Goal: Transaction & Acquisition: Purchase product/service

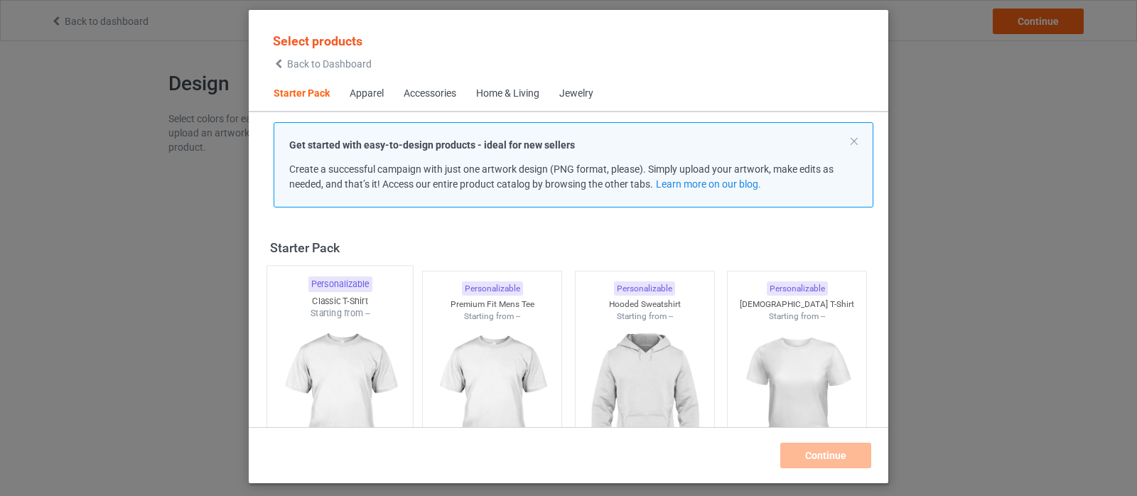
scroll to position [18, 0]
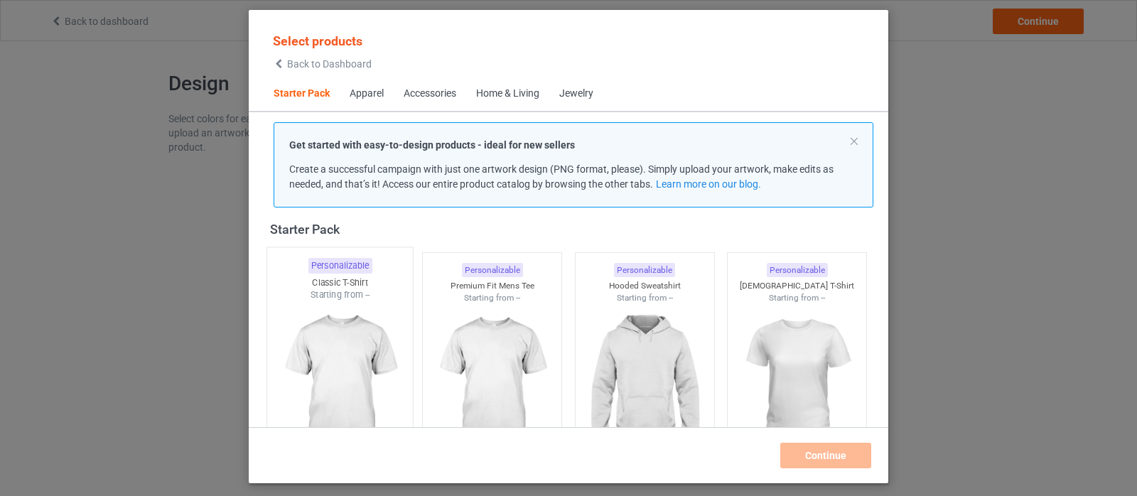
click at [348, 309] on img at bounding box center [340, 384] width 134 height 167
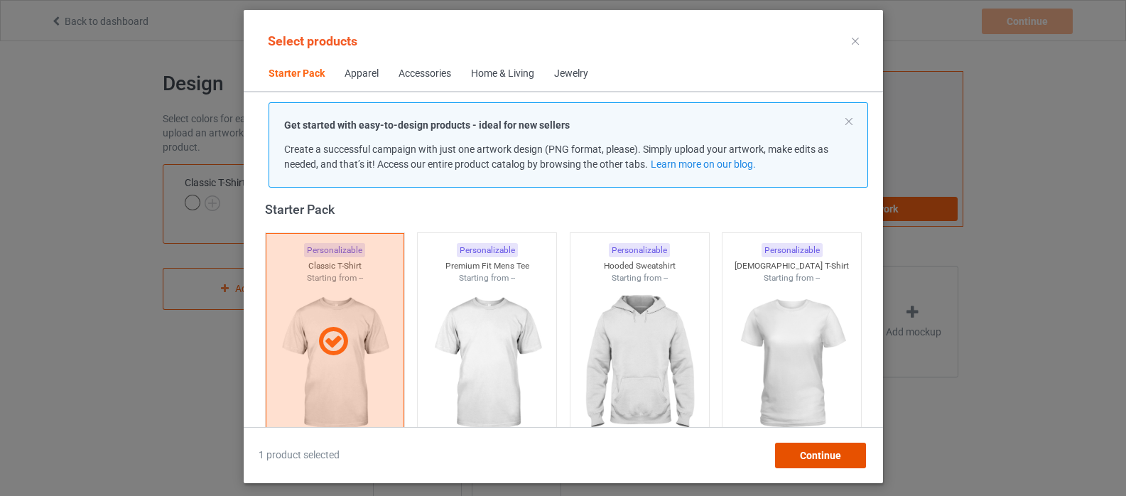
click at [804, 450] on span "Continue" at bounding box center [819, 455] width 41 height 11
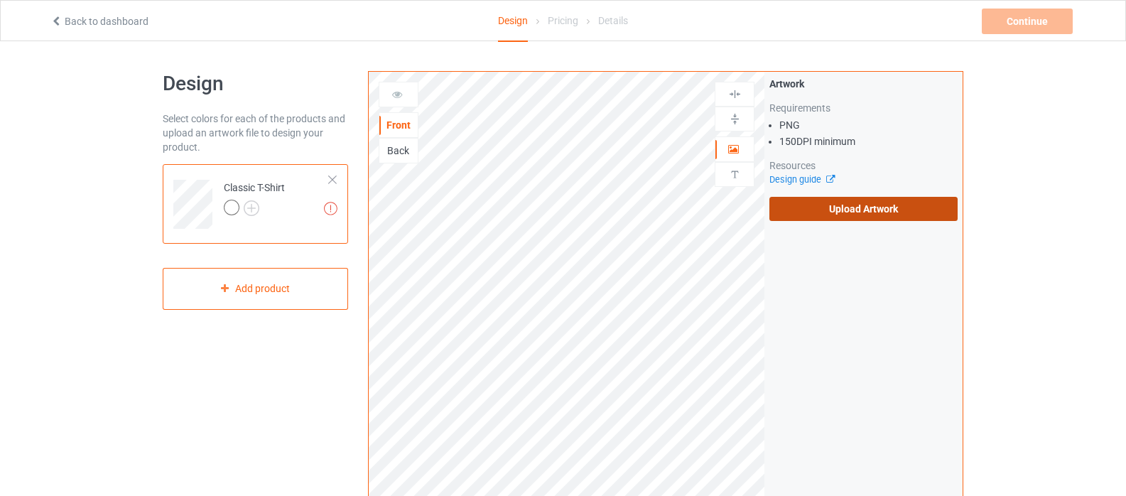
click at [844, 207] on label "Upload Artwork" at bounding box center [863, 209] width 188 height 24
click at [0, 0] on input "Upload Artwork" at bounding box center [0, 0] width 0 height 0
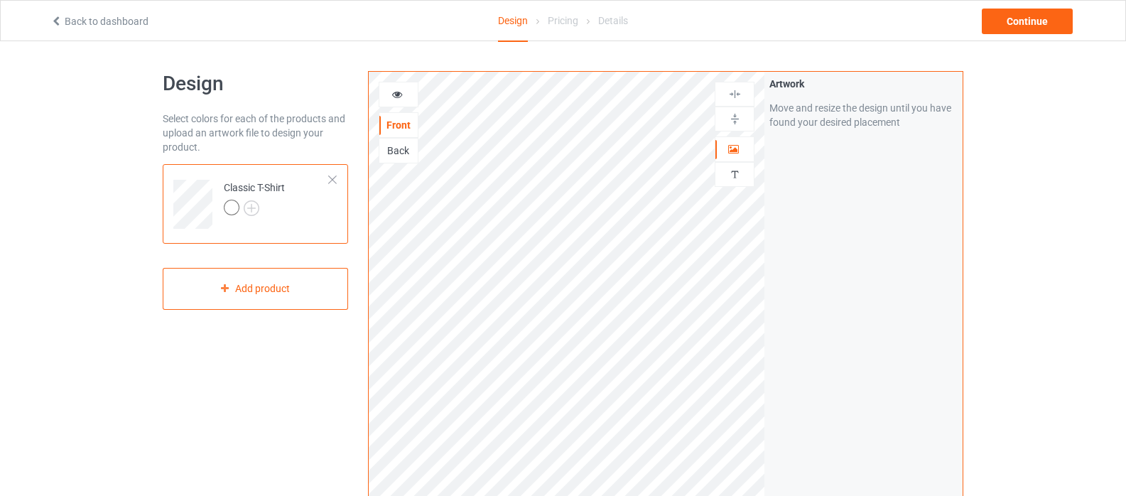
click at [401, 94] on icon at bounding box center [397, 92] width 12 height 10
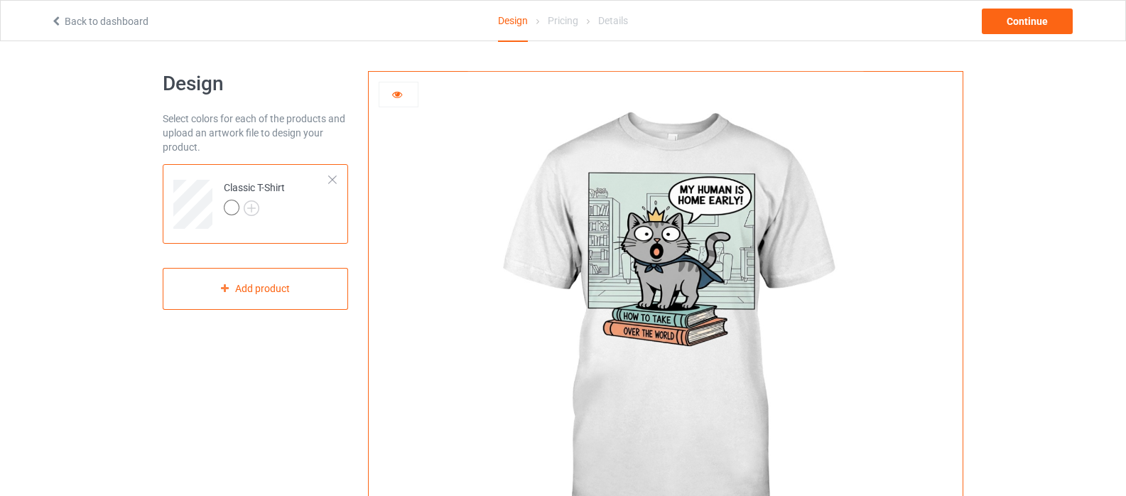
click at [402, 95] on icon at bounding box center [397, 92] width 12 height 10
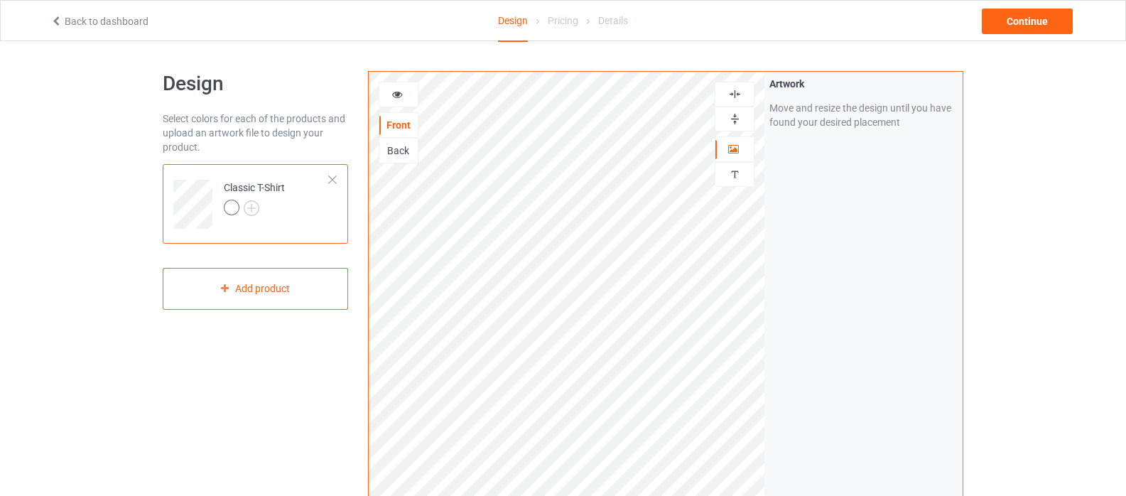
click at [740, 96] on img at bounding box center [734, 93] width 13 height 13
click at [735, 117] on img at bounding box center [734, 118] width 13 height 13
click at [396, 99] on div at bounding box center [398, 94] width 38 height 14
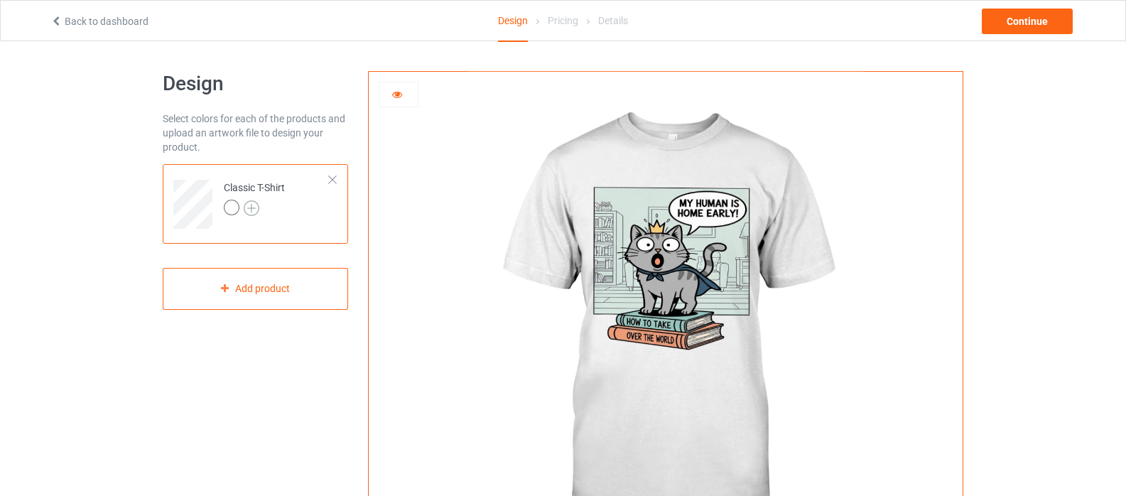
click at [253, 209] on img at bounding box center [252, 208] width 16 height 16
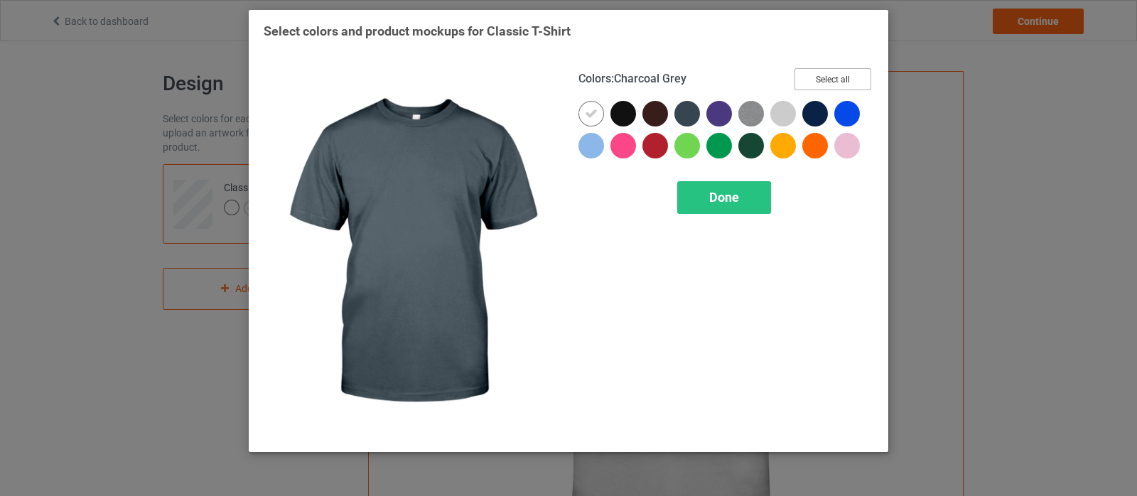
click at [816, 77] on button "Select all" at bounding box center [832, 79] width 77 height 22
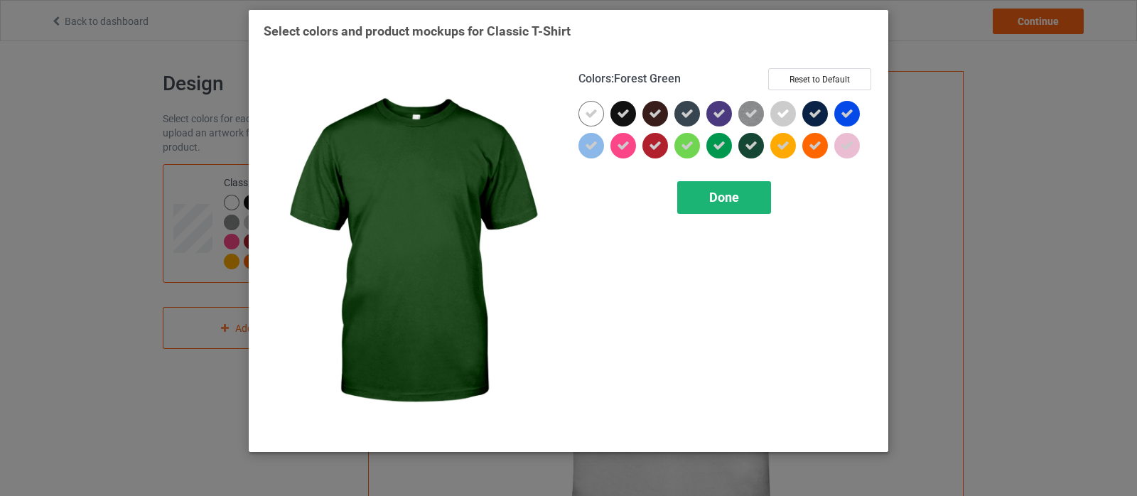
click at [744, 195] on div "Done" at bounding box center [724, 197] width 94 height 33
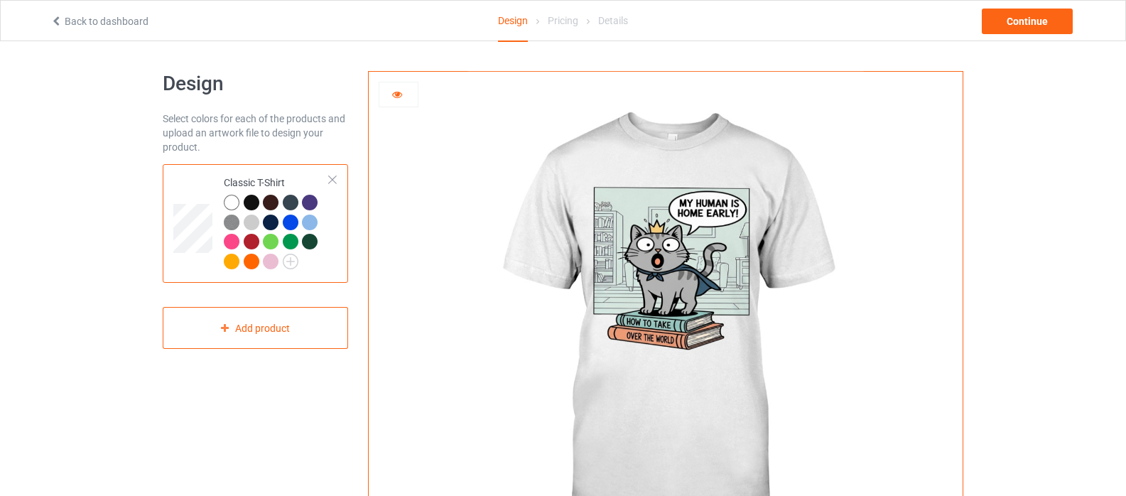
click at [255, 199] on div at bounding box center [252, 203] width 16 height 16
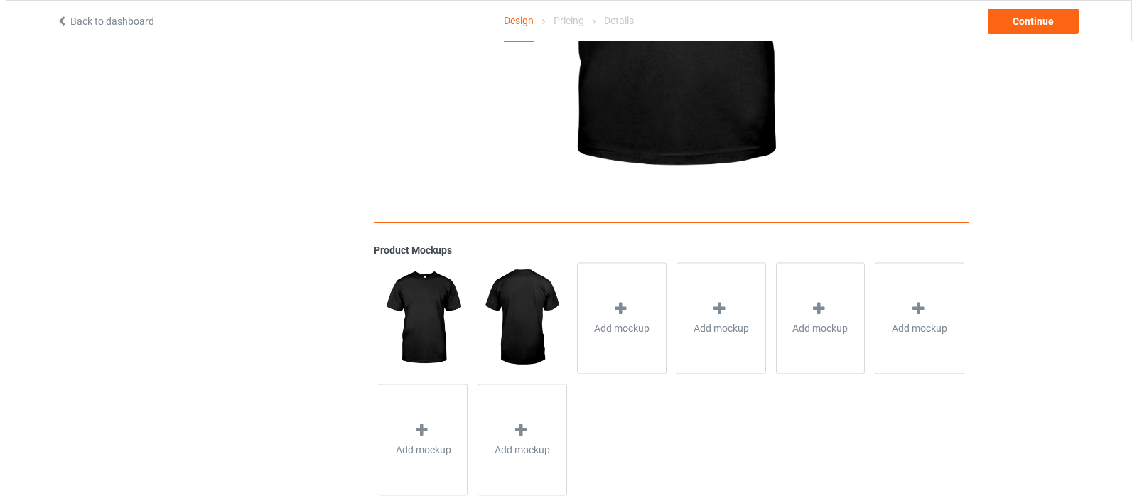
scroll to position [355, 0]
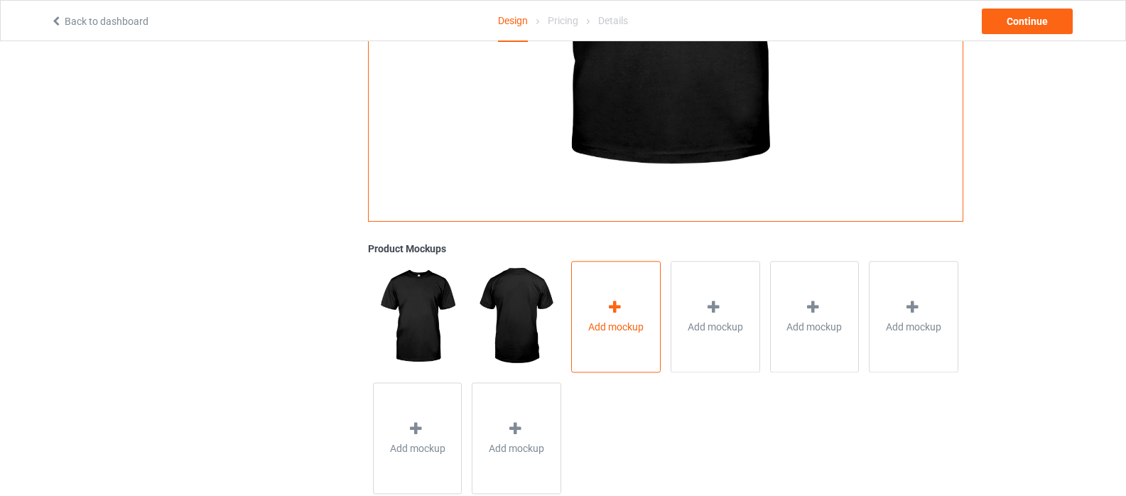
click at [608, 312] on icon at bounding box center [615, 307] width 18 height 15
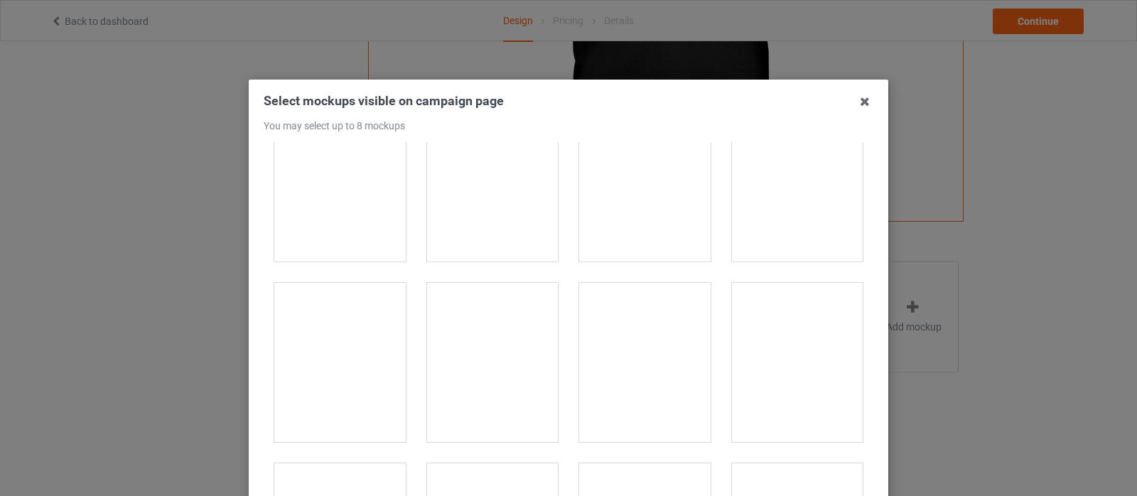
scroll to position [2274, 0]
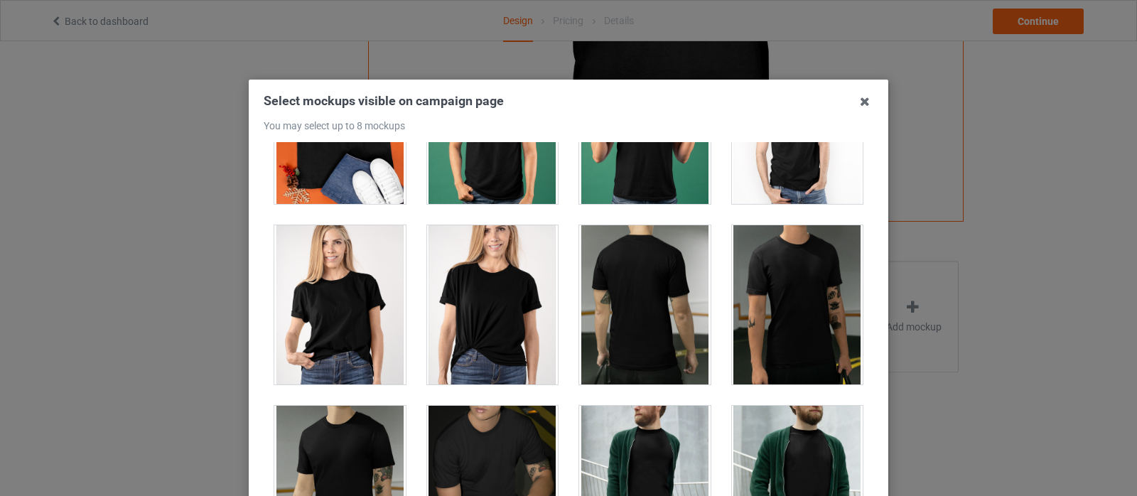
click at [480, 310] on div at bounding box center [492, 304] width 131 height 159
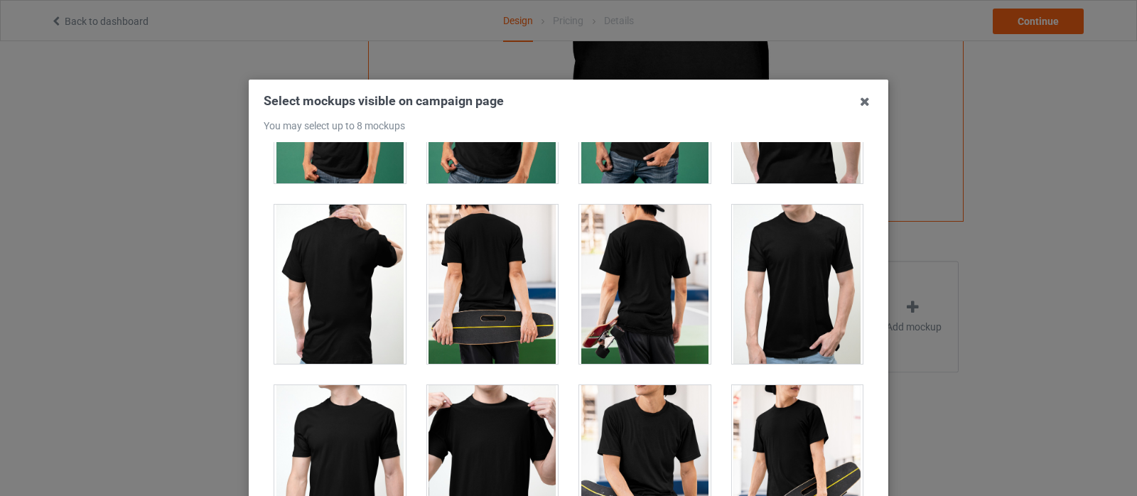
scroll to position [3197, 0]
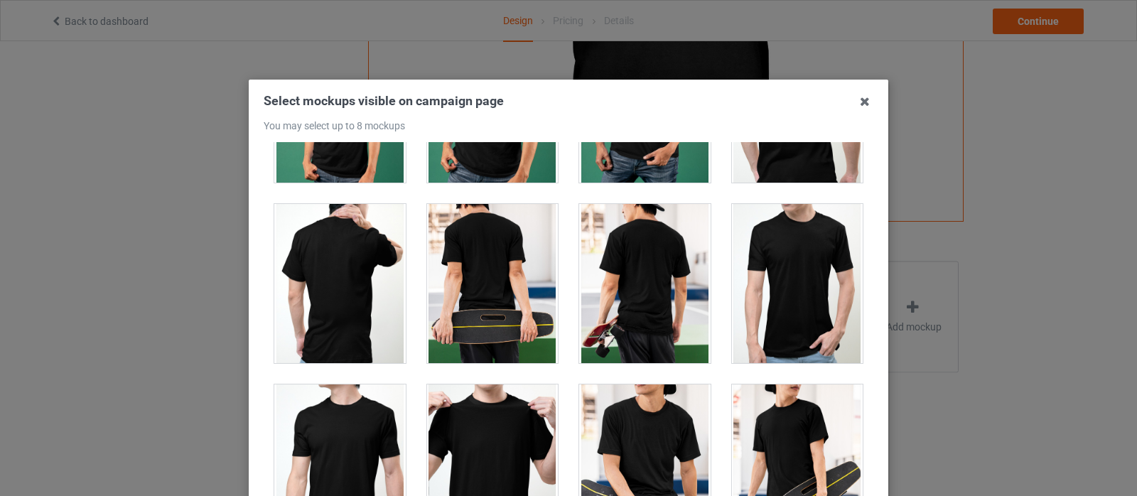
click at [789, 268] on div at bounding box center [797, 283] width 131 height 159
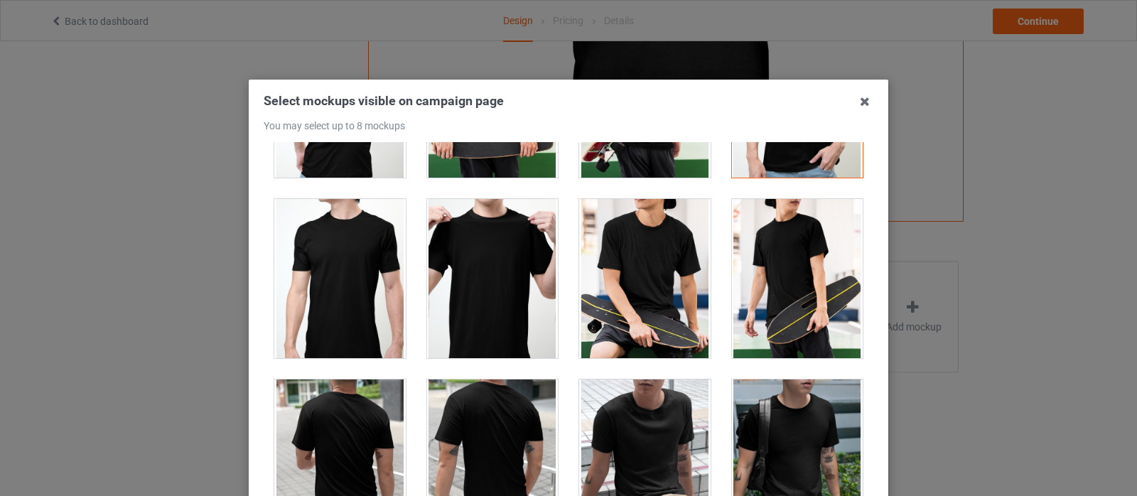
scroll to position [3410, 0]
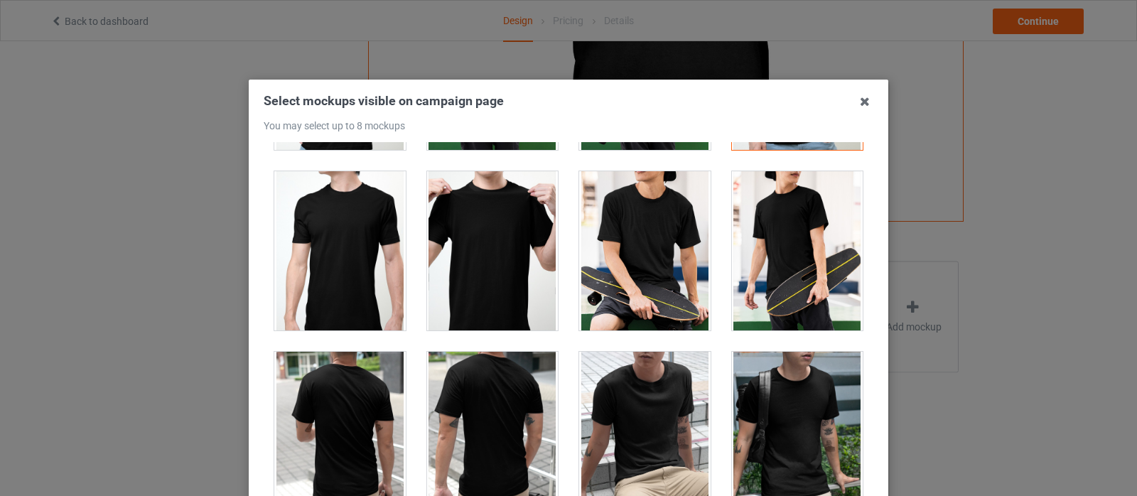
click at [529, 232] on div at bounding box center [492, 250] width 131 height 159
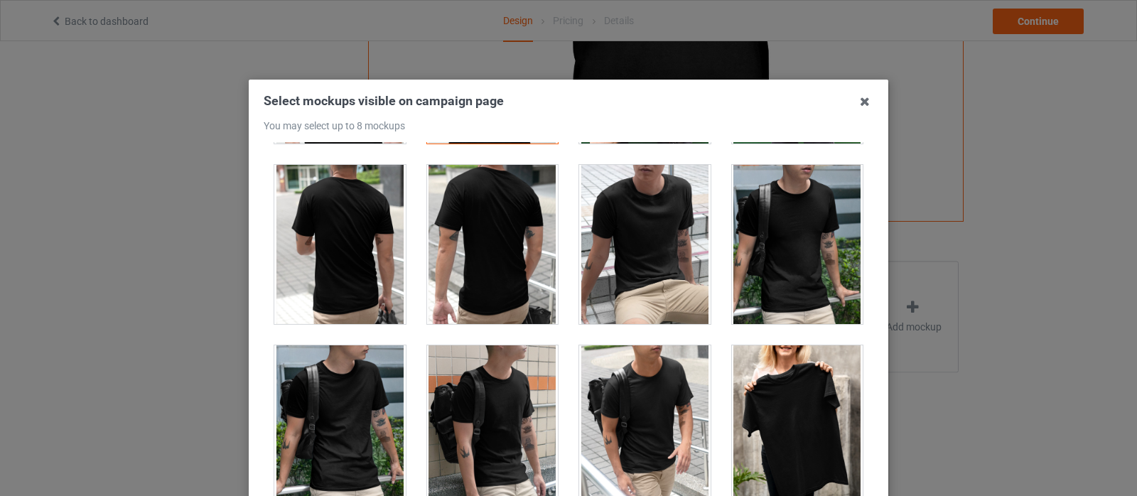
scroll to position [3624, 0]
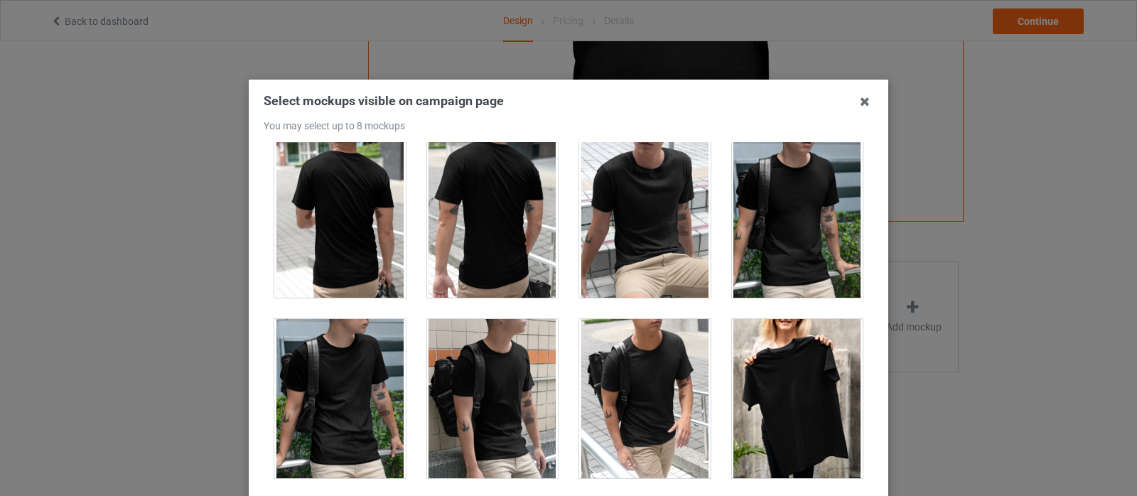
click at [790, 394] on div at bounding box center [797, 398] width 131 height 159
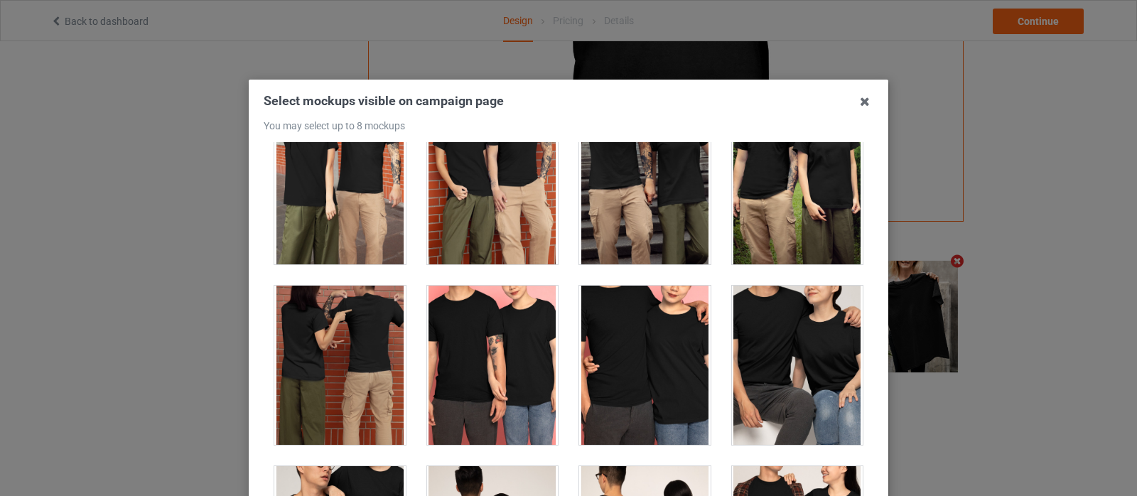
scroll to position [5116, 0]
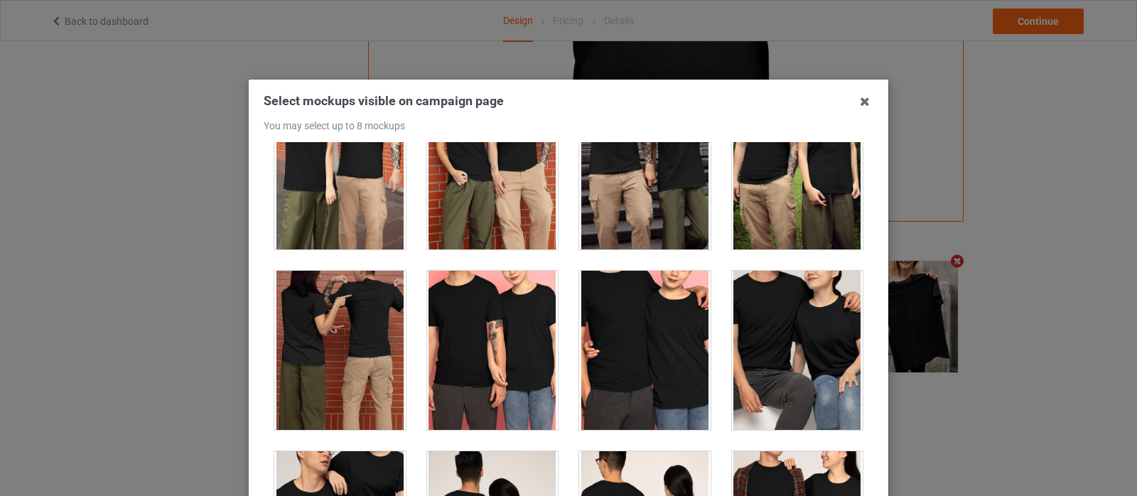
click at [632, 335] on div at bounding box center [644, 350] width 131 height 159
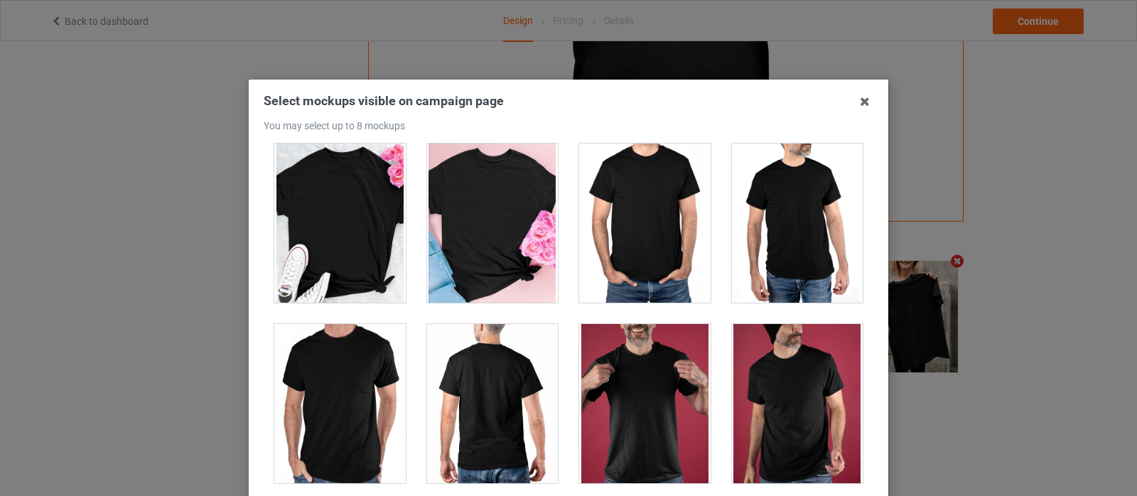
scroll to position [5968, 0]
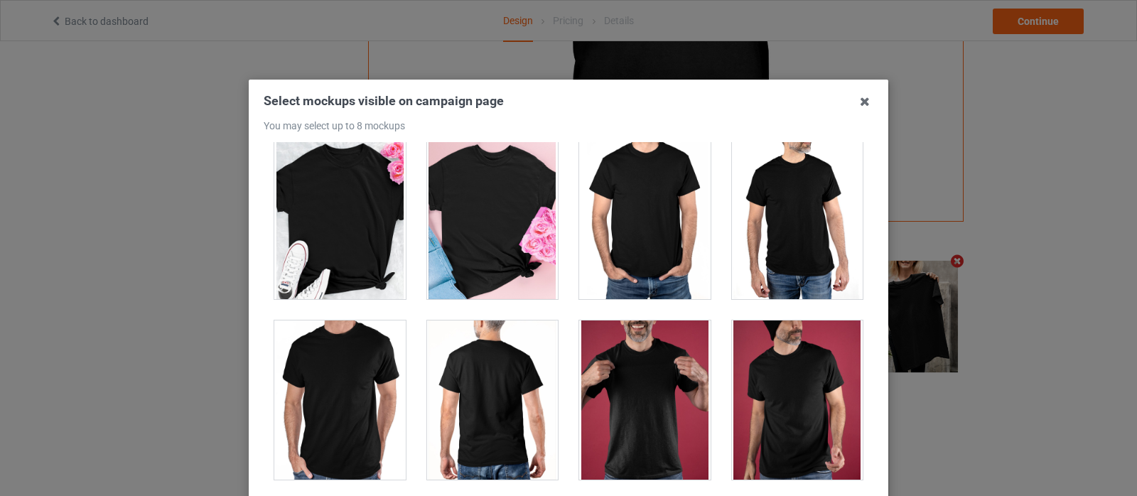
click at [631, 377] on div at bounding box center [644, 399] width 131 height 159
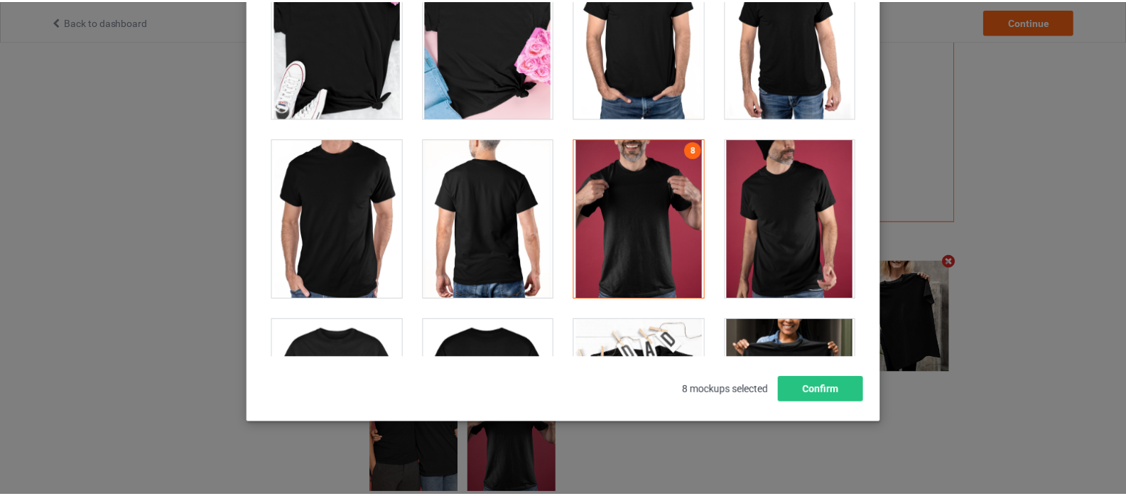
scroll to position [188, 0]
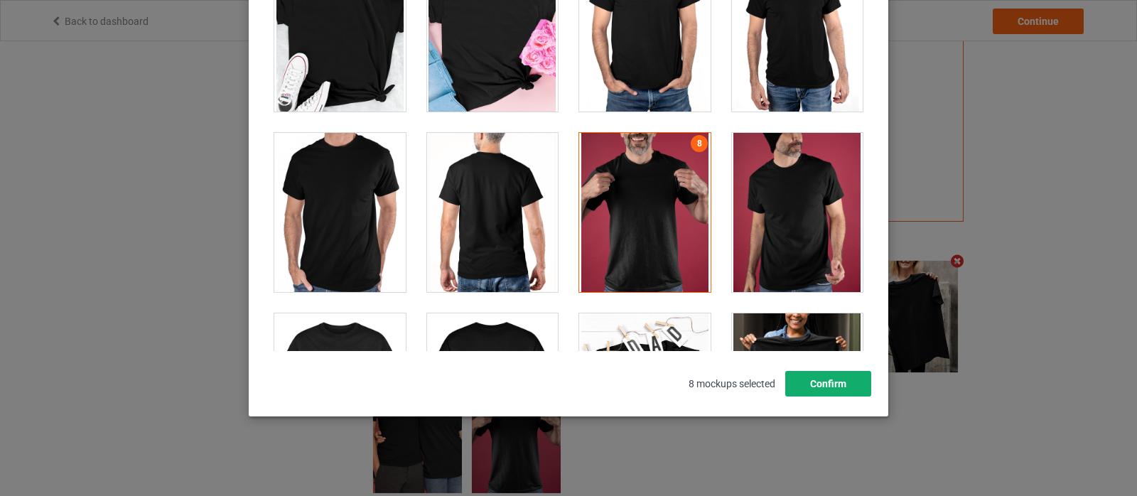
click at [816, 380] on button "Confirm" at bounding box center [828, 384] width 86 height 26
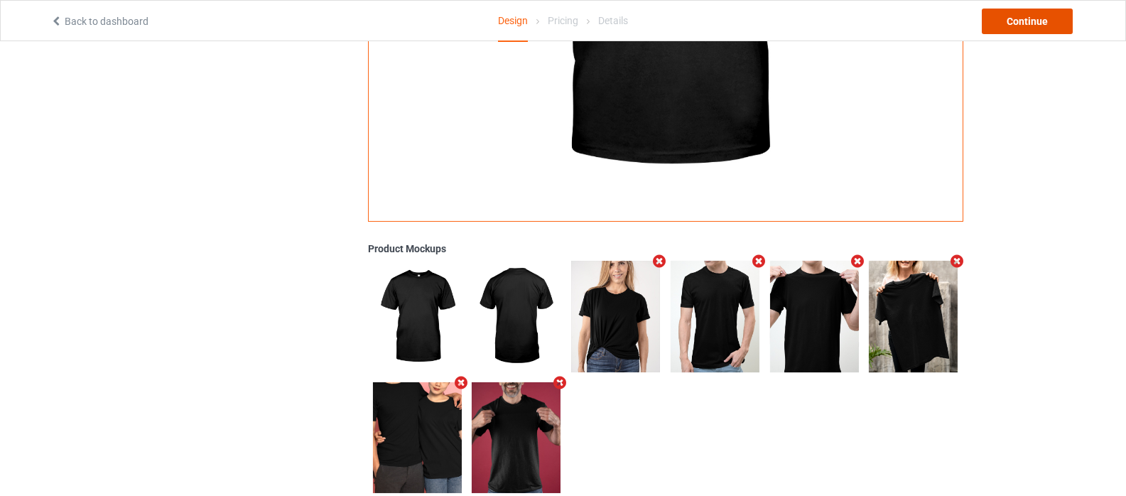
click at [1022, 21] on div "Continue" at bounding box center [1027, 22] width 91 height 26
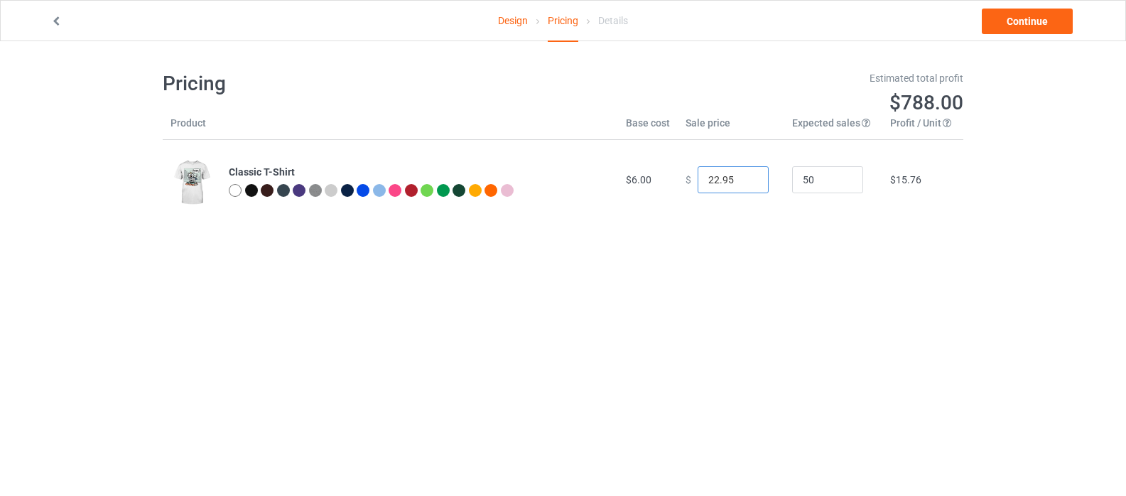
drag, startPoint x: 703, startPoint y: 176, endPoint x: 400, endPoint y: 209, distance: 304.4
click at [647, 184] on tr "Classic T-Shirt $6.00 $ 22.95 50 $15.76" at bounding box center [563, 180] width 801 height 80
type input "12.95"
click at [1013, 28] on link "Continue" at bounding box center [1027, 22] width 91 height 26
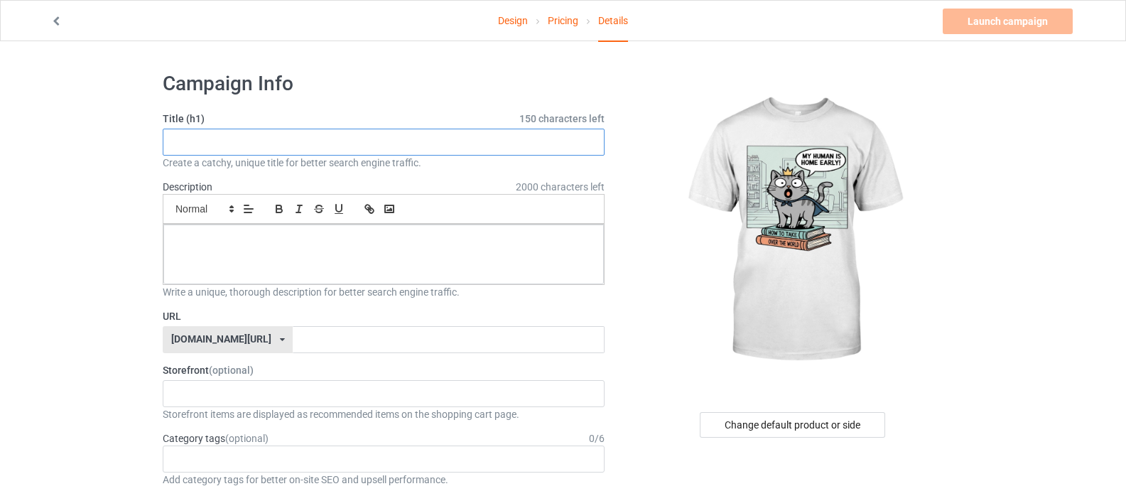
paste input "My Human Is Home Early! Funny Cat World Domination Plan T-Shirt"
type input "My Human Is Home Early! Funny Cat World Domination Plan T-Shirt"
click at [225, 255] on div at bounding box center [383, 255] width 441 height 60
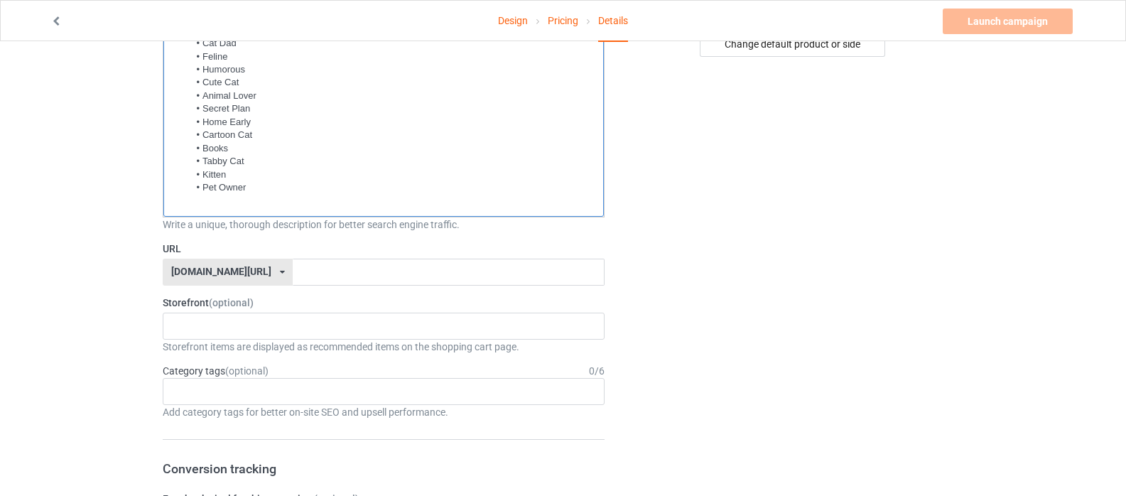
scroll to position [426, 0]
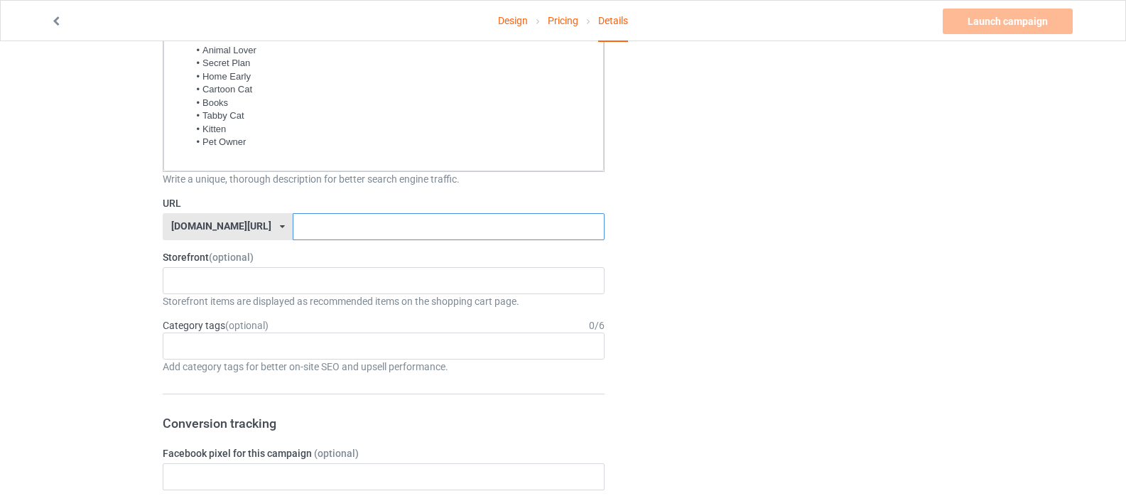
click at [293, 227] on input "text" at bounding box center [448, 226] width 311 height 27
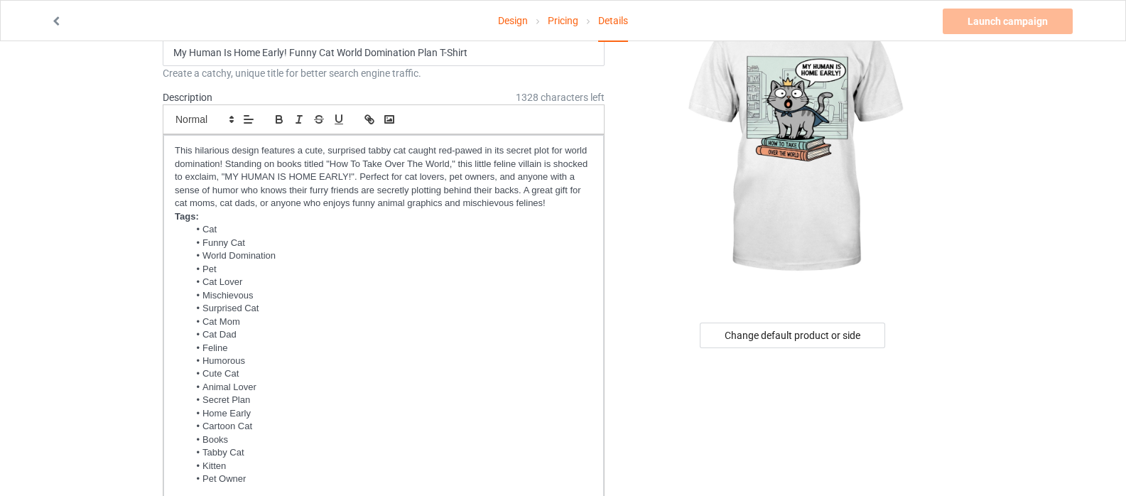
scroll to position [71, 0]
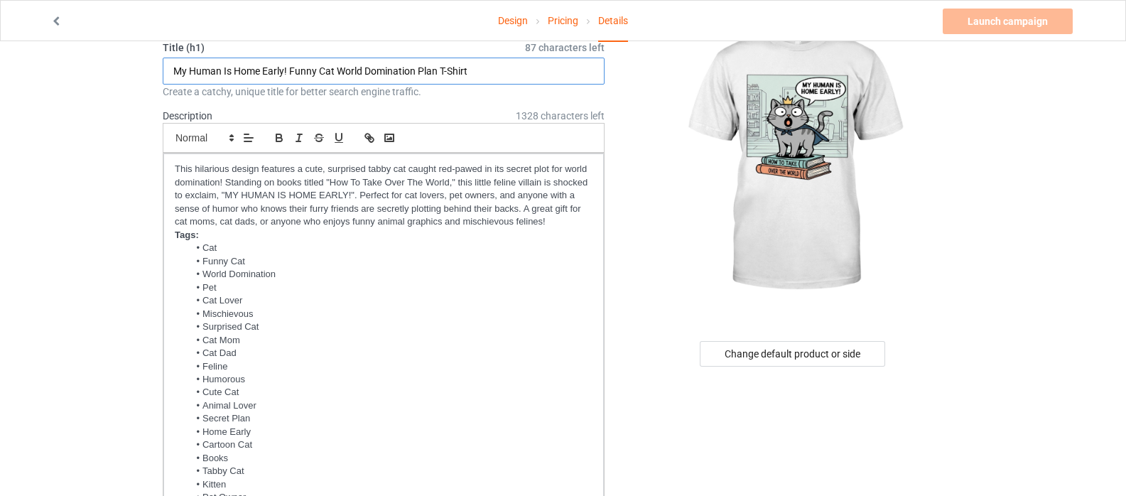
drag, startPoint x: 291, startPoint y: 69, endPoint x: 439, endPoint y: 80, distance: 148.2
click at [439, 80] on input "My Human Is Home Early! Funny Cat World Domination Plan T-Shirt" at bounding box center [384, 71] width 442 height 27
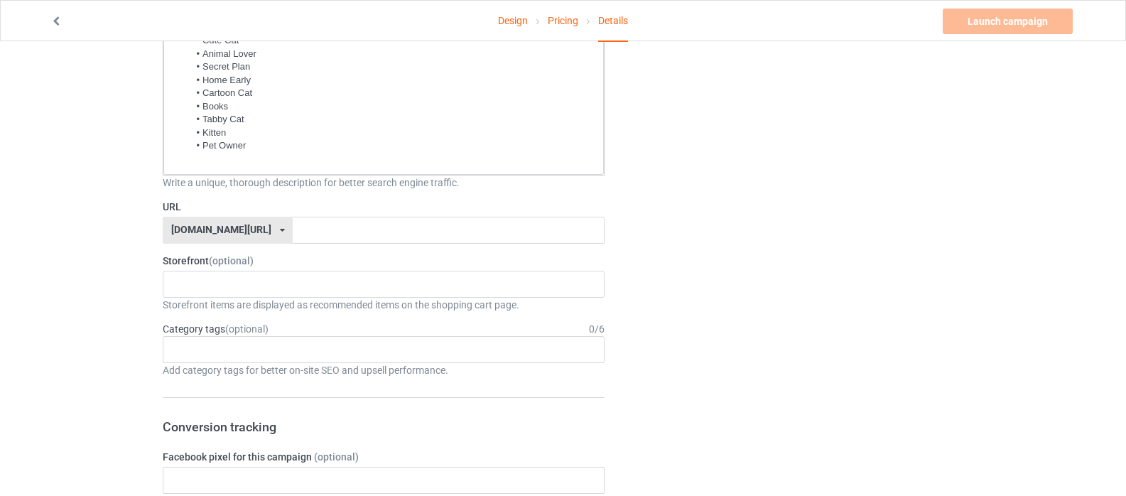
scroll to position [426, 0]
click at [240, 276] on div "Planet Shirt 65ba7b2420f207003109380e" at bounding box center [384, 280] width 442 height 27
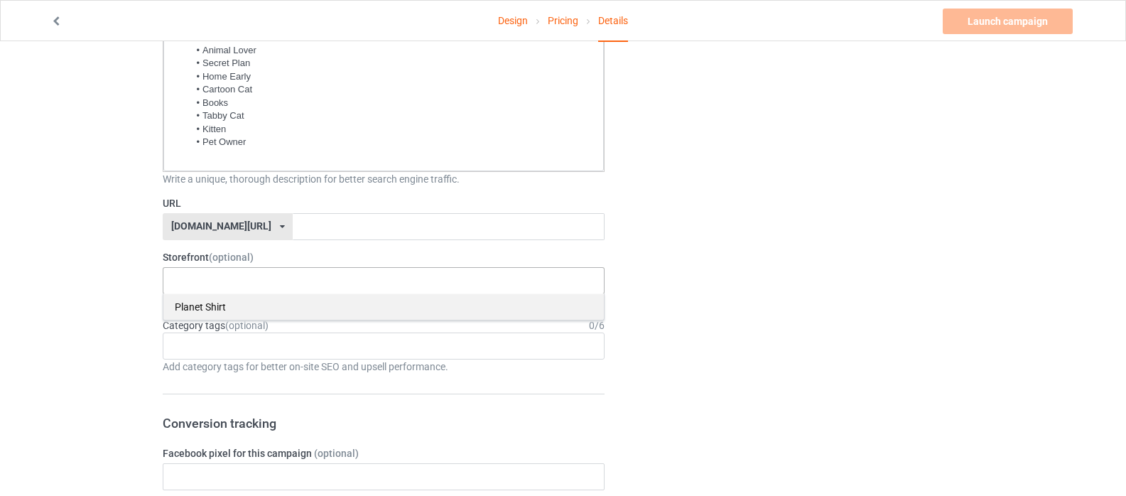
click at [195, 311] on div "Planet Shirt" at bounding box center [383, 306] width 441 height 26
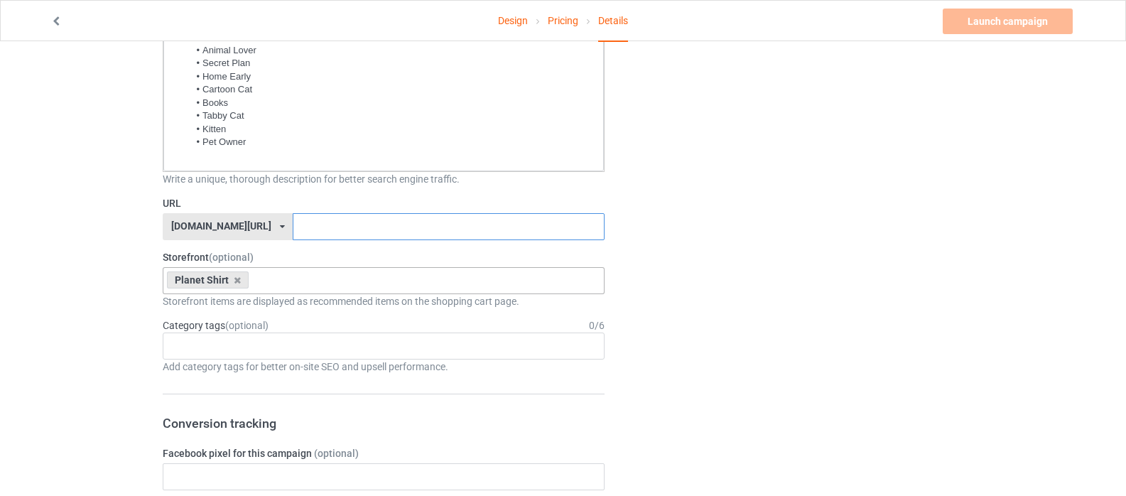
click at [293, 223] on input "text" at bounding box center [448, 226] width 311 height 27
paste input "Funny Cat World Domination Plan"
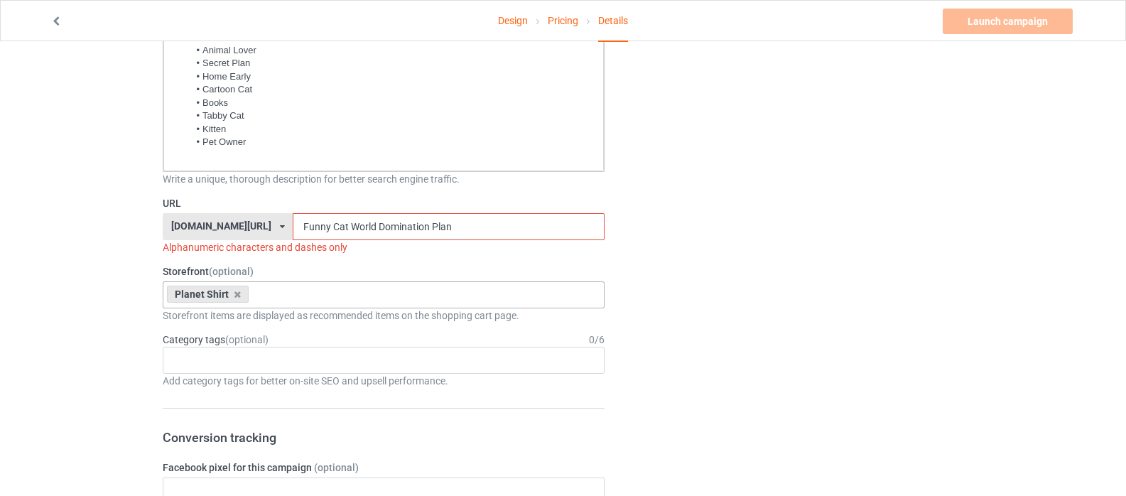
click at [293, 224] on input "Funny Cat World Domination Plan" at bounding box center [448, 226] width 311 height 27
click at [307, 227] on input "FunnyCat World Domination Plan" at bounding box center [448, 226] width 311 height 27
click at [333, 229] on input "FunnyCatWorld Domination Plan" at bounding box center [448, 226] width 311 height 27
click at [384, 226] on input "FunnyCatWorldDomination Plan" at bounding box center [448, 226] width 311 height 27
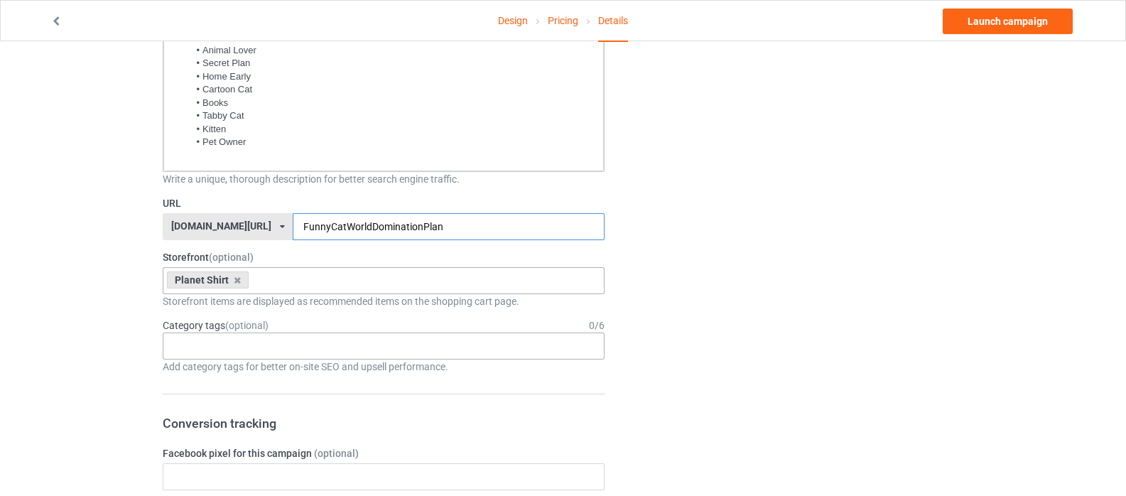
type input "FunnyCatWorldDominationPlan"
click at [205, 346] on div "Age > [DEMOGRAPHIC_DATA] > 1 Age > [DEMOGRAPHIC_DATA] Months > 1 Month Age > [D…" at bounding box center [384, 346] width 442 height 27
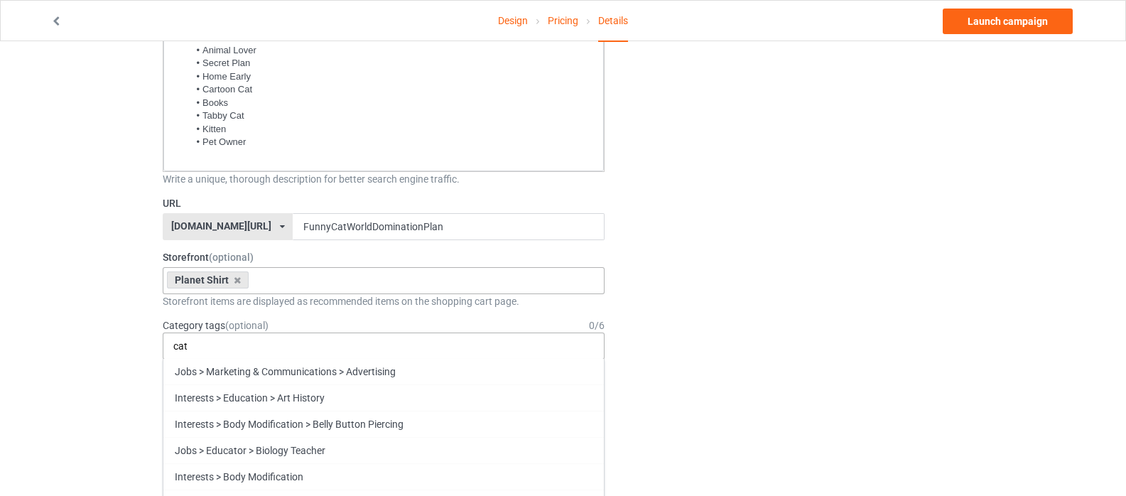
scroll to position [71, 0]
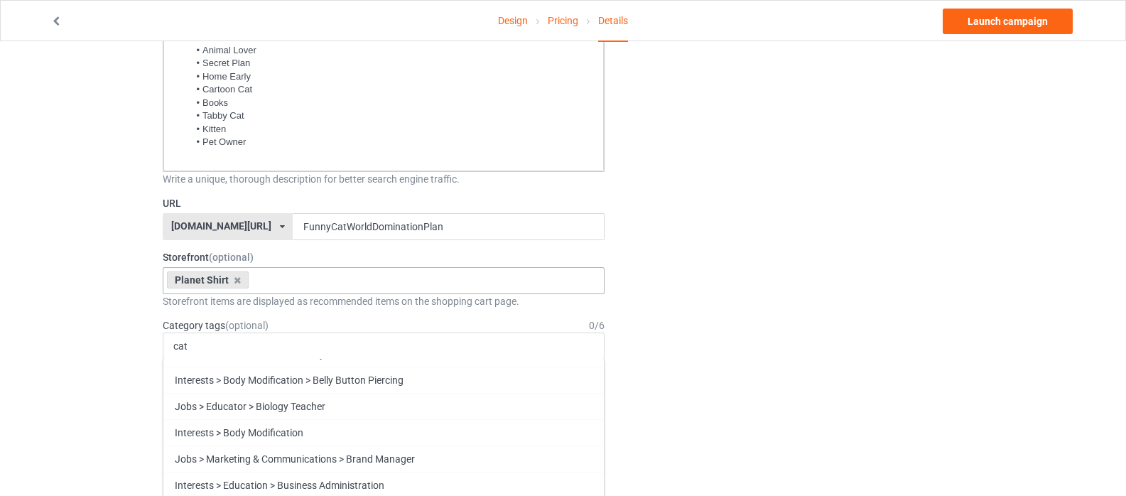
drag, startPoint x: 204, startPoint y: 348, endPoint x: 127, endPoint y: 350, distance: 76.7
click at [197, 350] on input "cat" at bounding box center [187, 346] width 28 height 12
drag, startPoint x: 188, startPoint y: 352, endPoint x: 109, endPoint y: 355, distance: 78.9
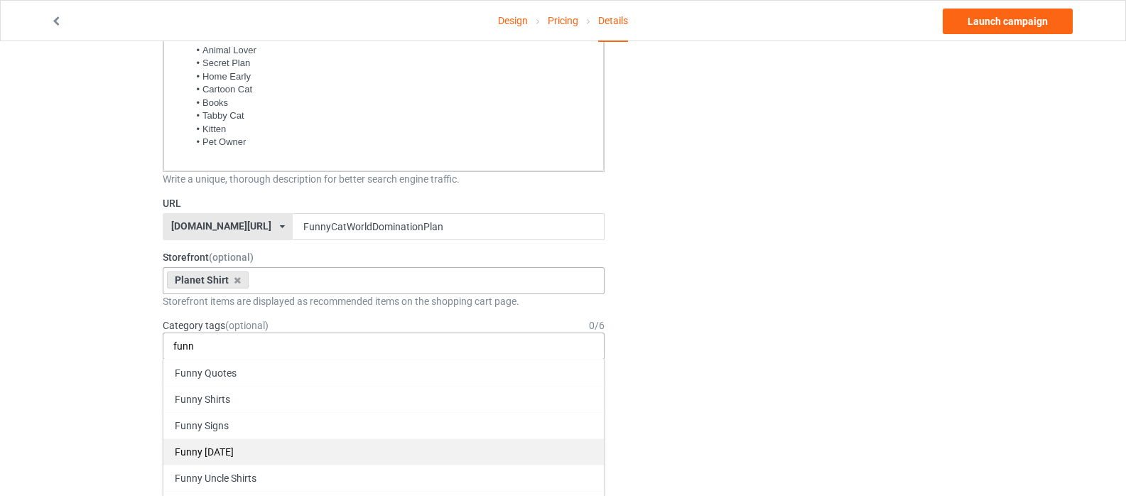
scroll to position [497, 0]
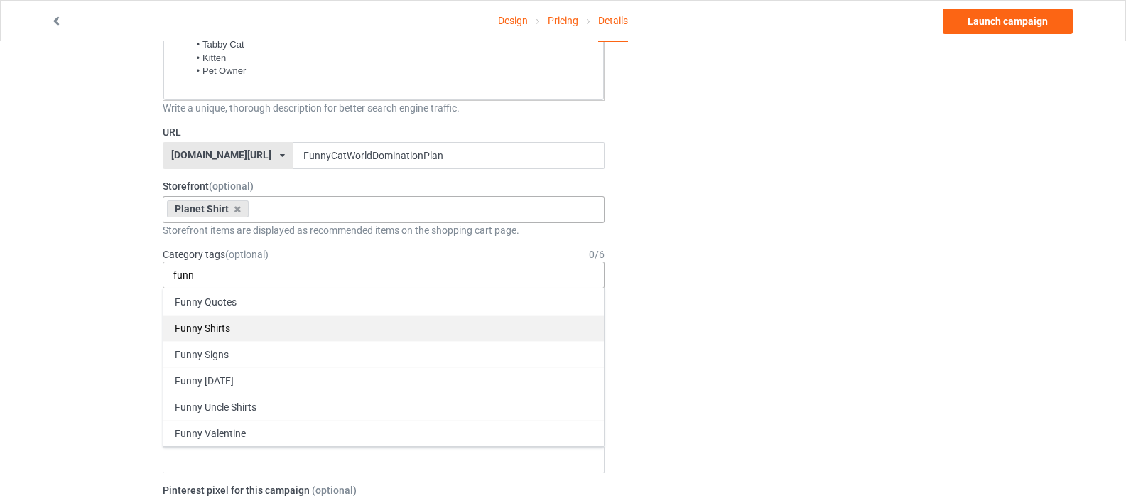
type input "funn"
click at [205, 325] on div "Funny Shirts" at bounding box center [383, 328] width 441 height 26
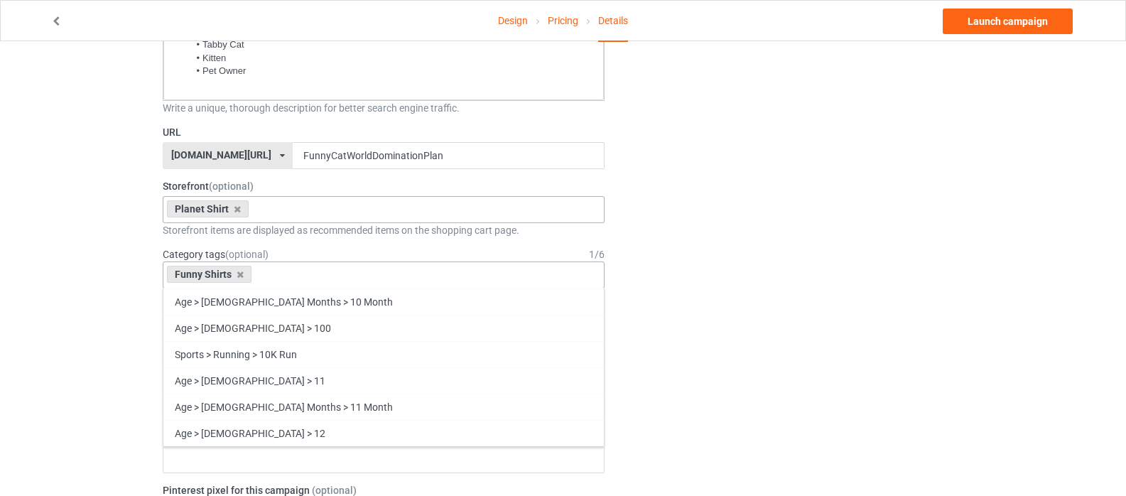
scroll to position [68429, 0]
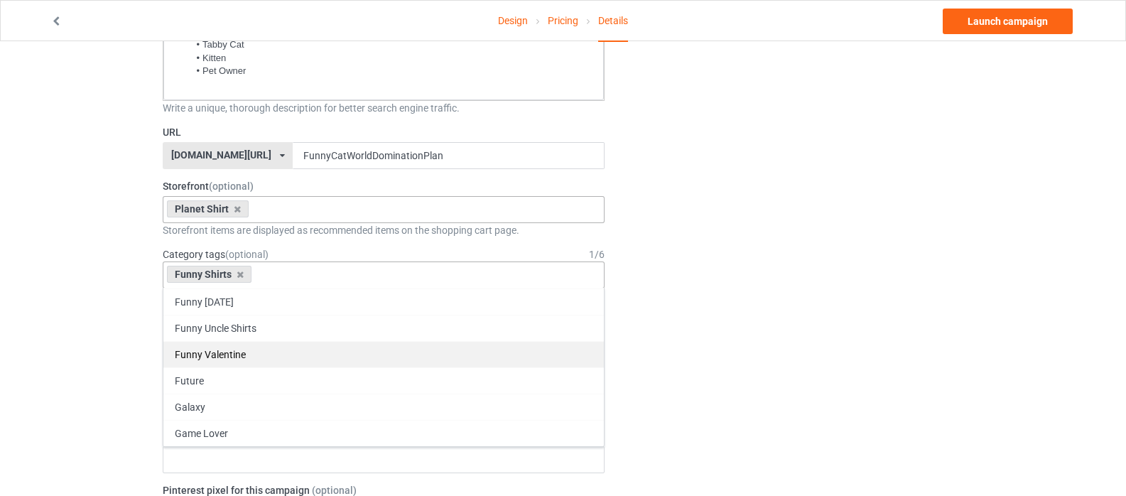
click at [188, 333] on div "Funny Uncle Shirts" at bounding box center [383, 328] width 441 height 26
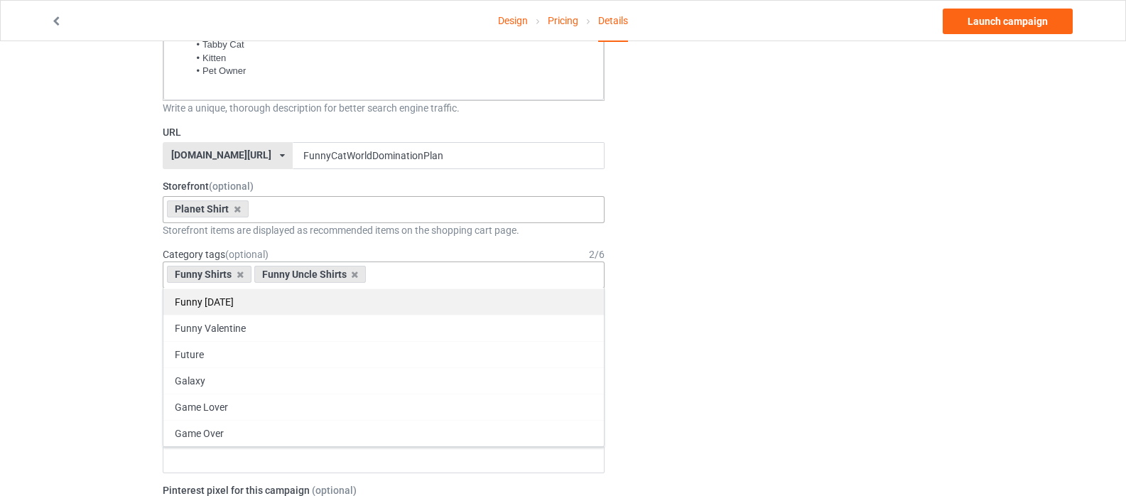
click at [222, 306] on div "Funny [DATE]" at bounding box center [383, 301] width 441 height 26
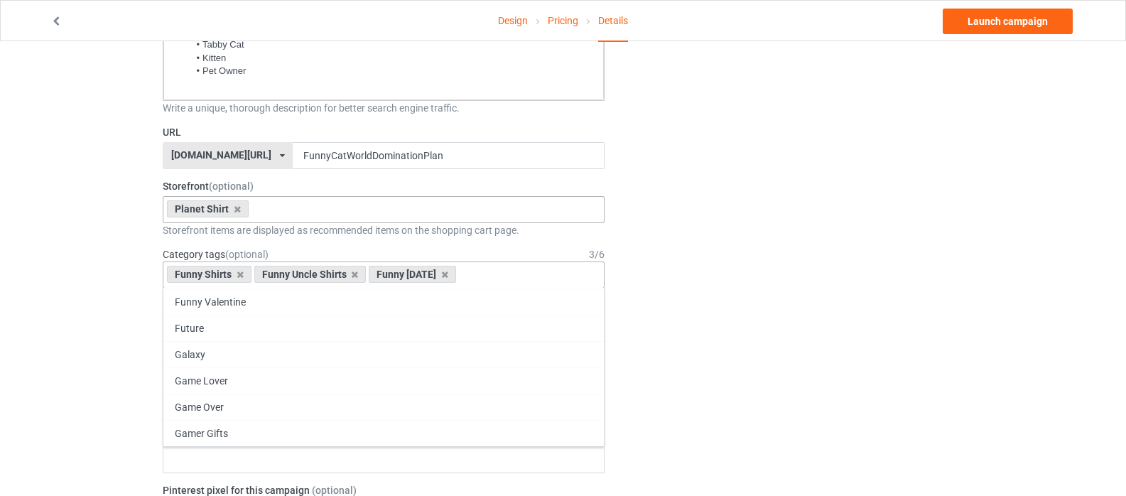
click at [770, 143] on div "Change default product or side" at bounding box center [794, 437] width 359 height 1746
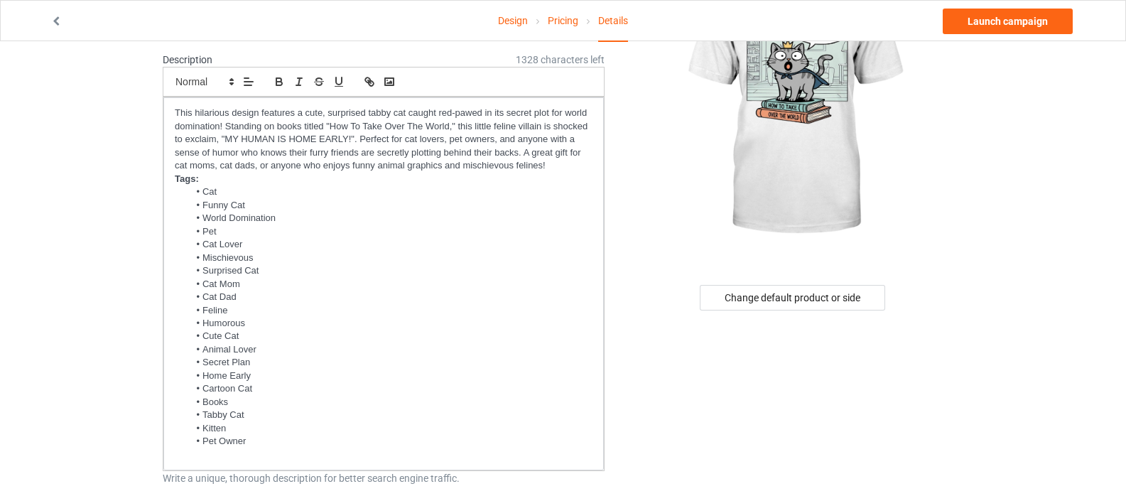
scroll to position [0, 0]
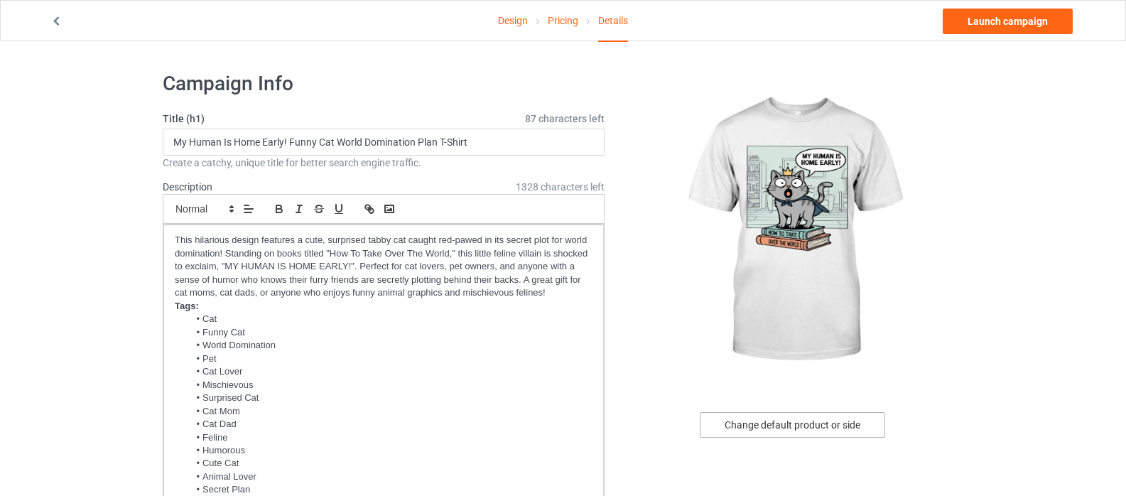
click at [794, 429] on div "Change default product or side" at bounding box center [792, 425] width 185 height 26
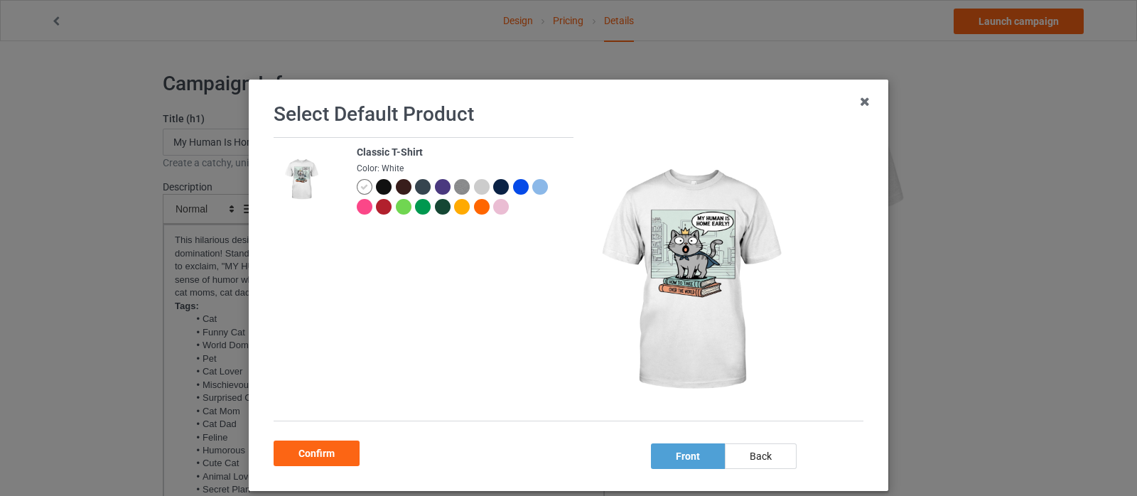
click at [376, 188] on div at bounding box center [384, 187] width 16 height 16
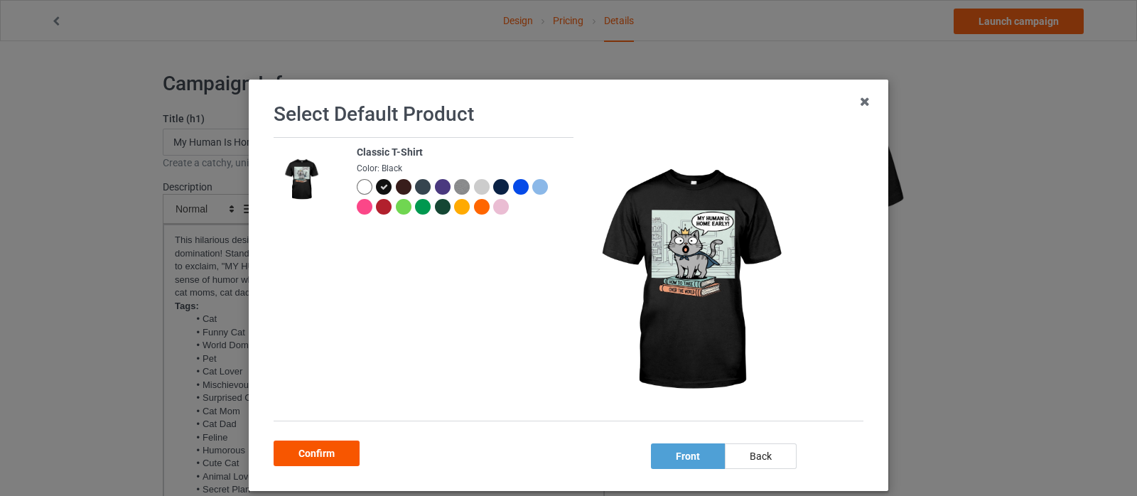
click at [320, 451] on div "Confirm" at bounding box center [317, 454] width 86 height 26
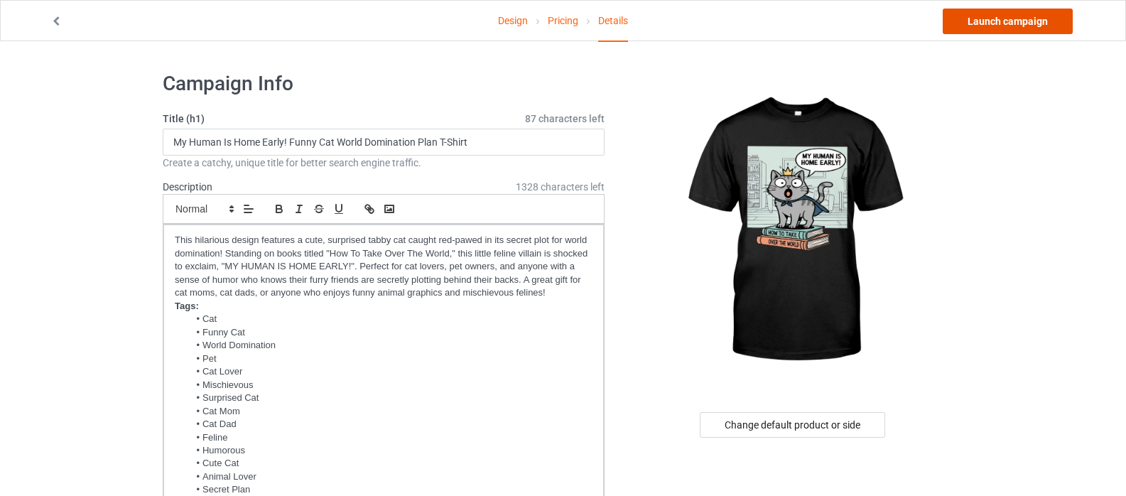
click at [988, 23] on link "Launch campaign" at bounding box center [1008, 22] width 130 height 26
